Goal: Task Accomplishment & Management: Complete application form

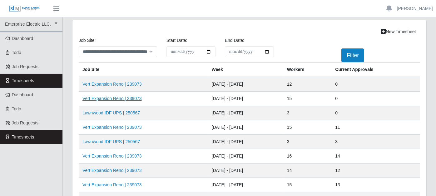
click at [136, 97] on link "Vert Expansion Reno | 239073" at bounding box center [111, 98] width 59 height 5
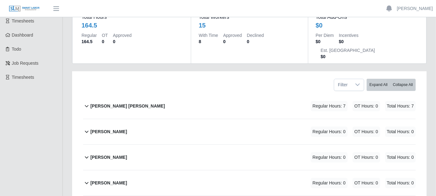
scroll to position [69, 0]
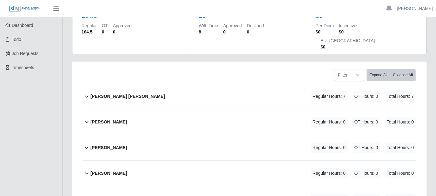
click at [86, 92] on icon at bounding box center [86, 95] width 7 height 7
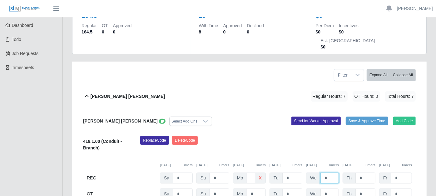
click at [327, 172] on input "*" at bounding box center [329, 177] width 18 height 11
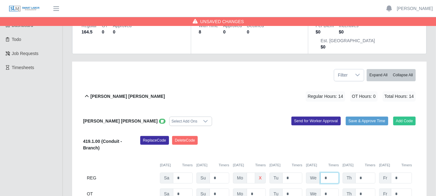
type input "*"
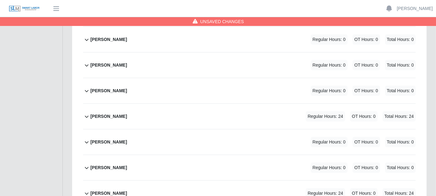
scroll to position [277, 0]
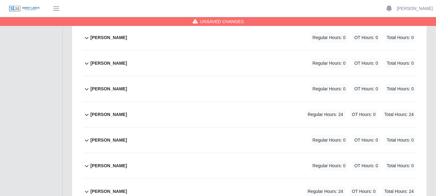
click at [84, 111] on icon at bounding box center [86, 114] width 7 height 7
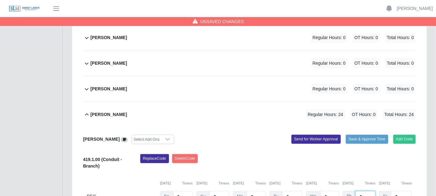
click at [367, 191] on input "*" at bounding box center [365, 196] width 20 height 11
type input "*"
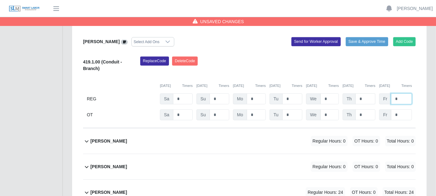
scroll to position [381, 0]
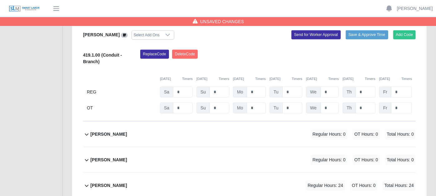
click at [86, 130] on icon at bounding box center [86, 133] width 7 height 7
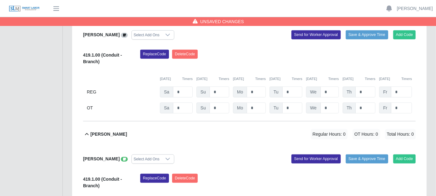
click at [123, 157] on icon at bounding box center [124, 158] width 3 height 3
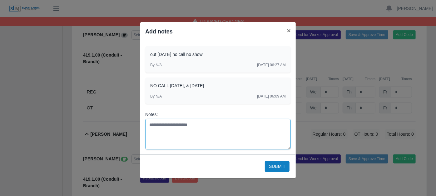
click at [152, 127] on textarea "Notes:" at bounding box center [217, 134] width 145 height 31
type textarea "**********"
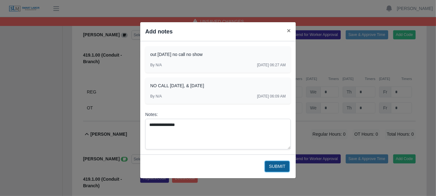
click at [273, 164] on button "Submit" at bounding box center [277, 166] width 25 height 11
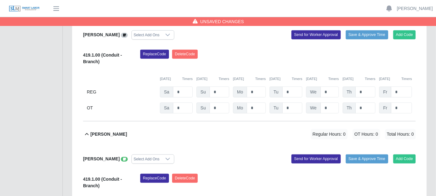
click at [87, 130] on icon at bounding box center [86, 133] width 7 height 7
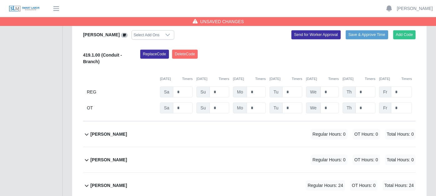
click at [86, 184] on icon at bounding box center [87, 185] width 4 height 2
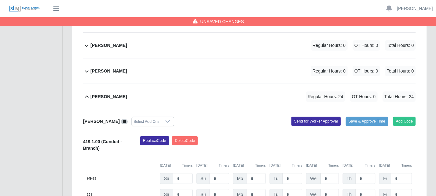
scroll to position [485, 0]
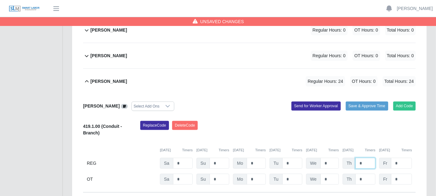
click at [364, 158] on input "*" at bounding box center [365, 163] width 20 height 11
type input "*"
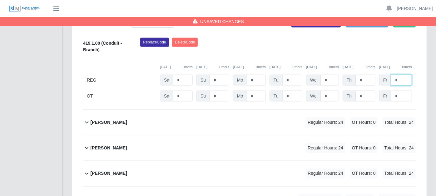
scroll to position [589, 0]
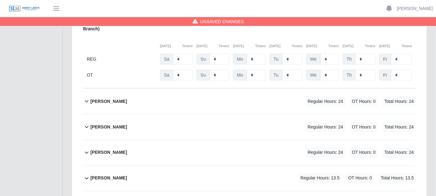
click at [84, 97] on icon at bounding box center [86, 100] width 7 height 7
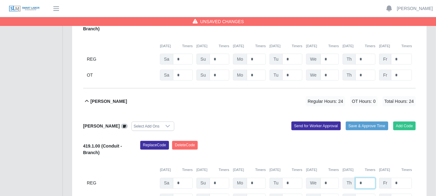
click at [367, 178] on input "*" at bounding box center [365, 183] width 20 height 11
type input "*"
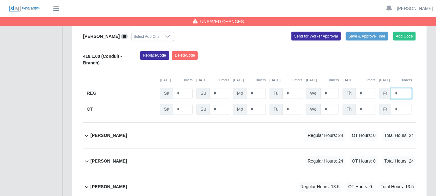
scroll to position [693, 0]
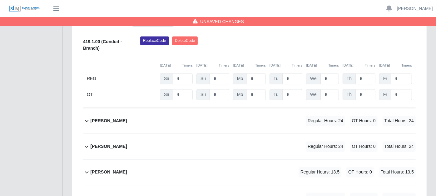
click at [86, 117] on icon at bounding box center [86, 120] width 7 height 7
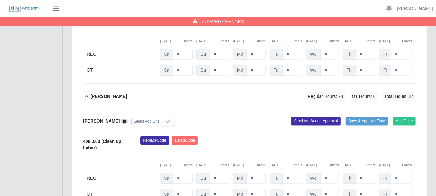
scroll to position [728, 0]
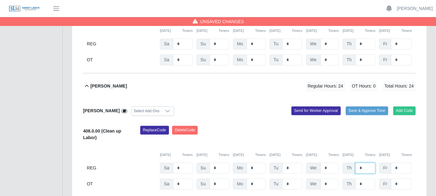
click at [368, 163] on input "*" at bounding box center [365, 168] width 20 height 11
type input "*"
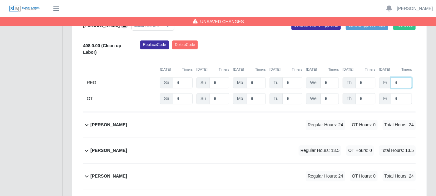
scroll to position [832, 0]
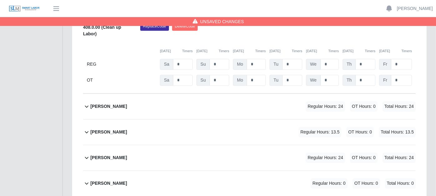
click at [87, 102] on icon at bounding box center [86, 105] width 7 height 7
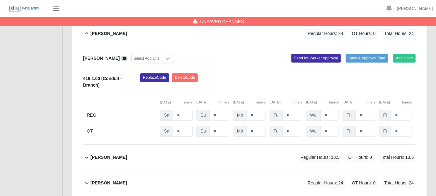
scroll to position [930, 0]
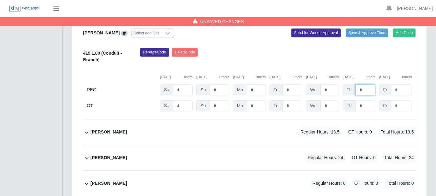
click at [367, 84] on input "*" at bounding box center [365, 89] width 20 height 11
type input "*"
click at [86, 128] on icon at bounding box center [86, 131] width 7 height 7
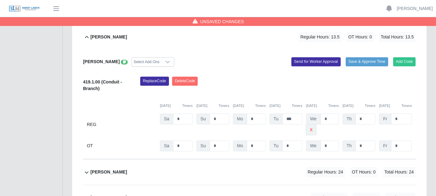
scroll to position [1028, 0]
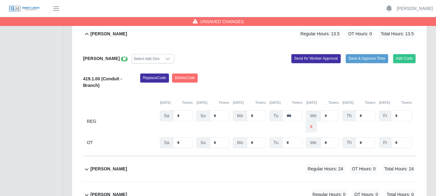
click at [87, 165] on icon at bounding box center [86, 168] width 7 height 7
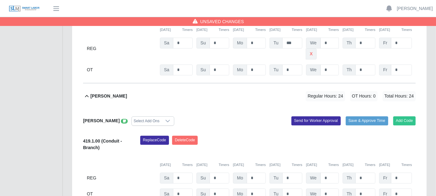
scroll to position [1126, 0]
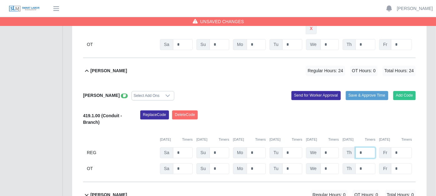
click at [368, 147] on input "*" at bounding box center [365, 152] width 20 height 11
type input "*"
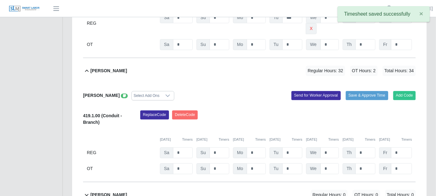
click at [258, 91] on div "Add Code Save & Approve Time Send for Worker Approval" at bounding box center [334, 95] width 171 height 9
